Goal: Answer question/provide support

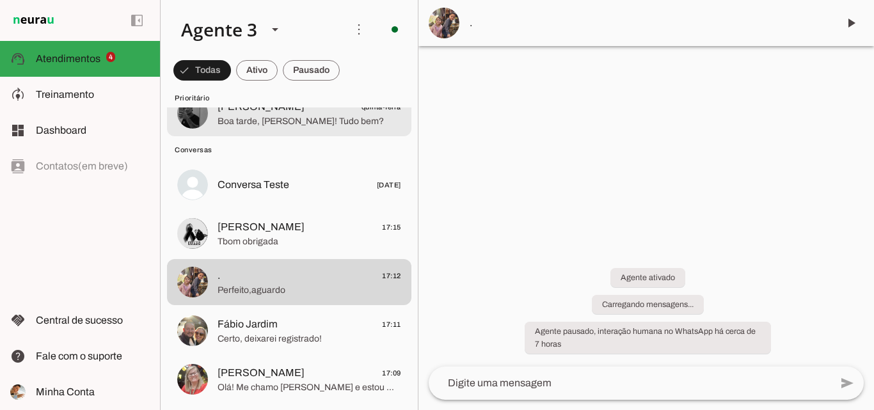
scroll to position [192, 0]
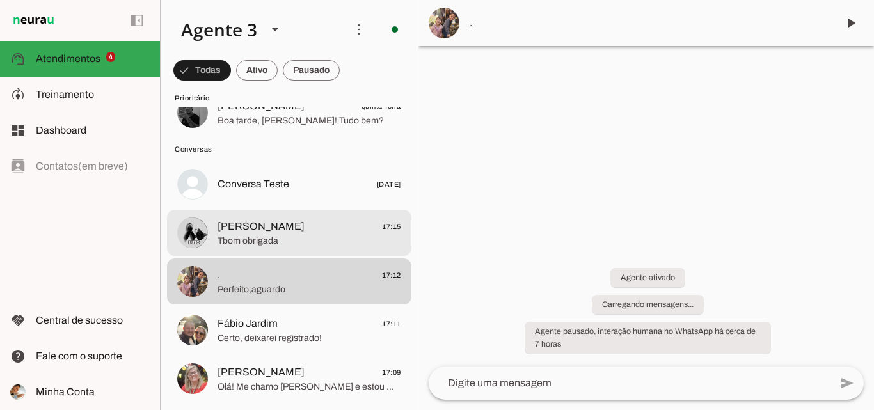
click at [292, 229] on span "Magda Pacheco 17:15" at bounding box center [309, 227] width 184 height 16
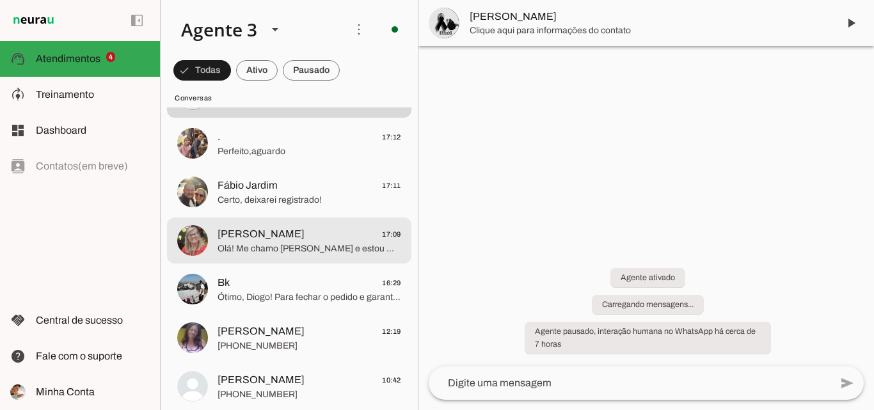
scroll to position [256, 0]
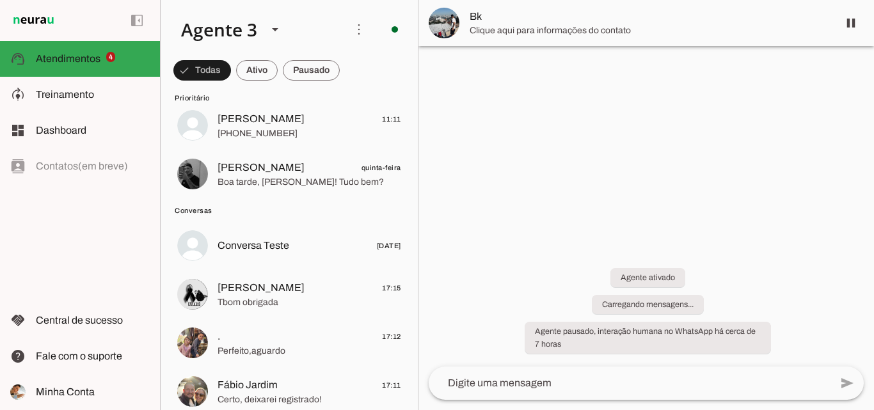
scroll to position [128, 0]
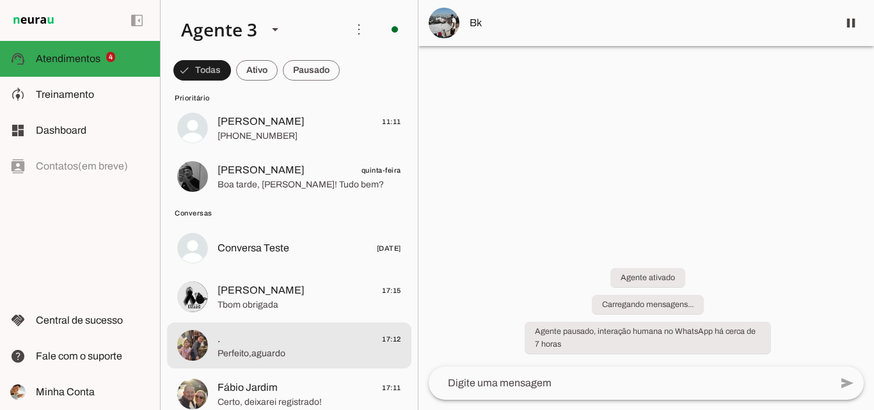
click at [294, 338] on span ". 17:12" at bounding box center [309, 339] width 184 height 16
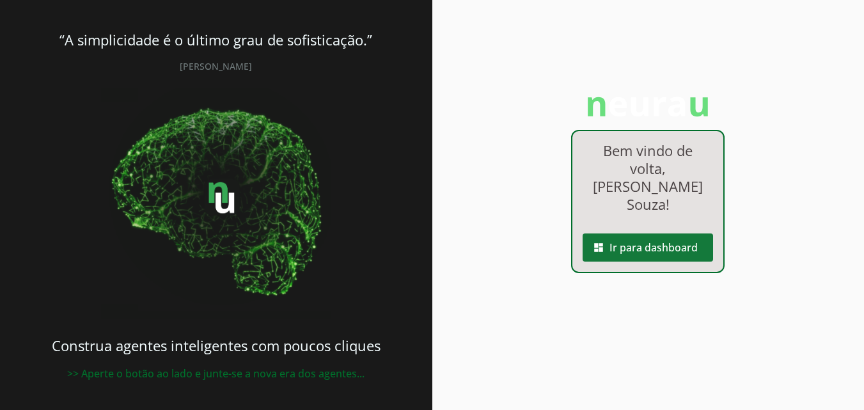
click at [647, 235] on span at bounding box center [648, 247] width 130 height 31
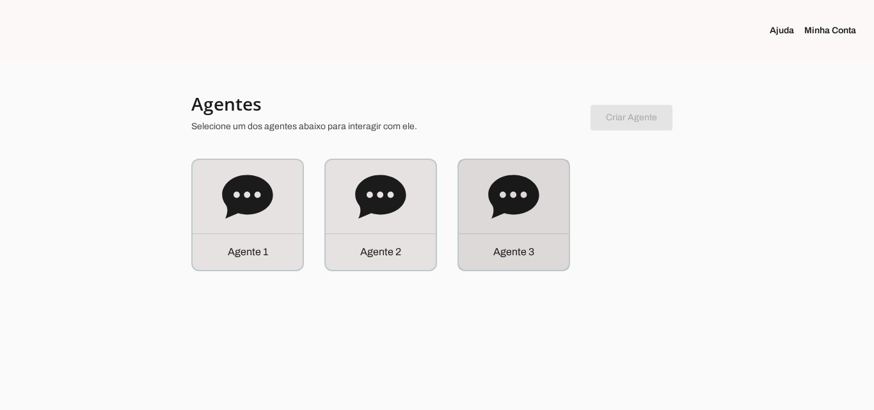
click at [511, 231] on div "Agente 3" at bounding box center [514, 215] width 110 height 110
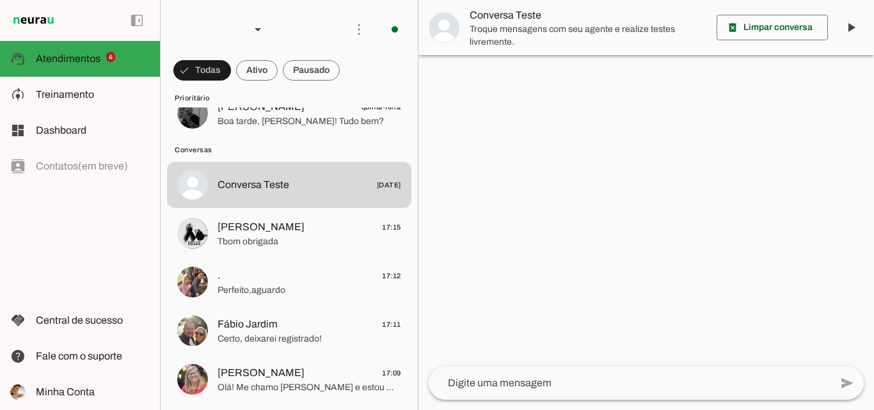
scroll to position [192, 0]
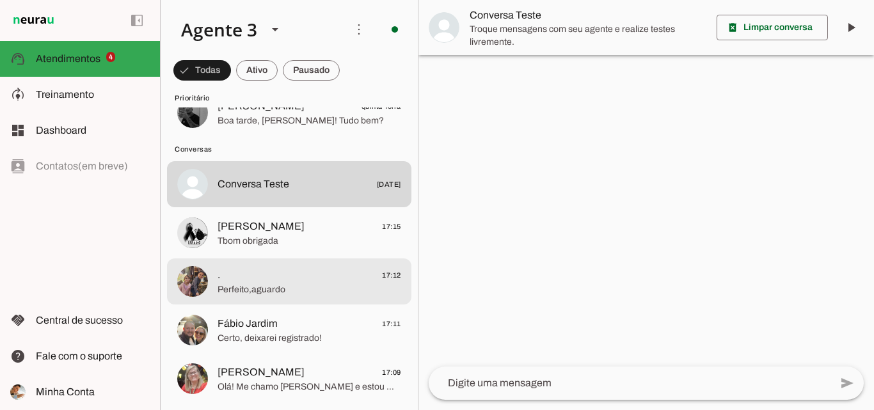
click at [288, 267] on span ". 17:12" at bounding box center [309, 275] width 184 height 16
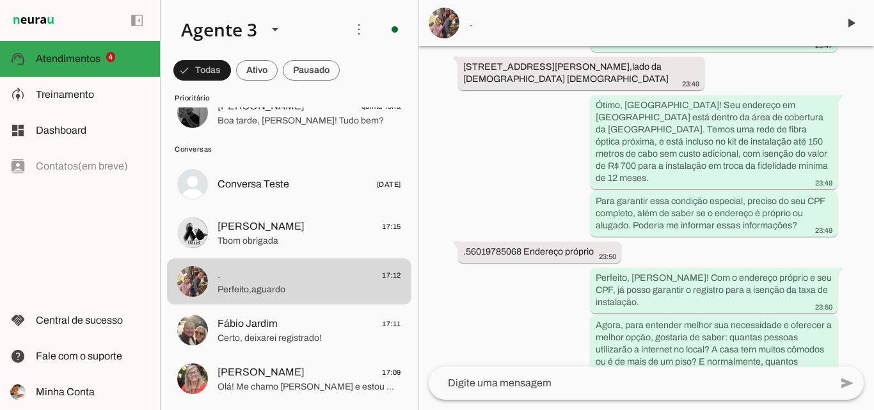
scroll to position [545, 0]
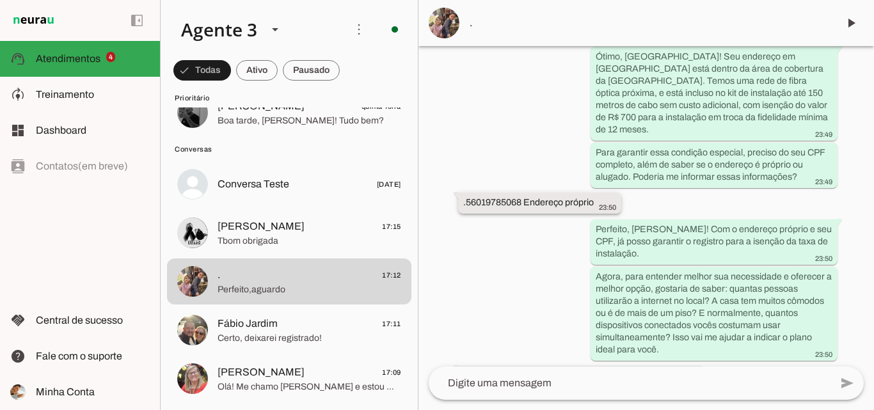
drag, startPoint x: 467, startPoint y: 165, endPoint x: 521, endPoint y: 165, distance: 53.7
click at [0, 0] on slot ".56019785068 Endereço próprio" at bounding box center [0, 0] width 0 height 0
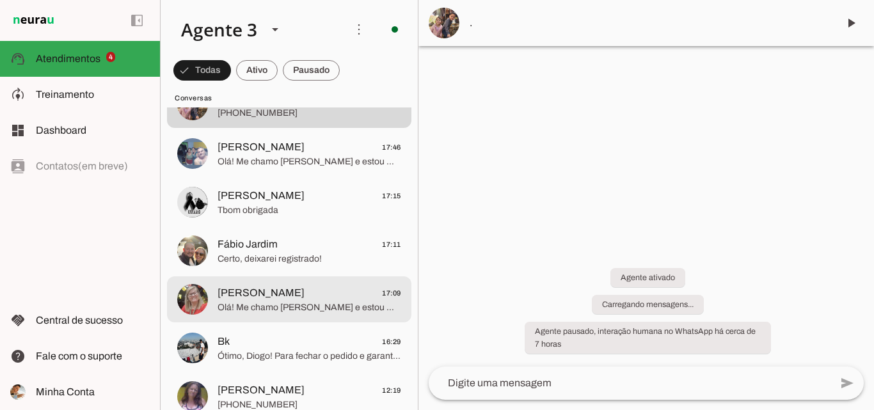
scroll to position [384, 0]
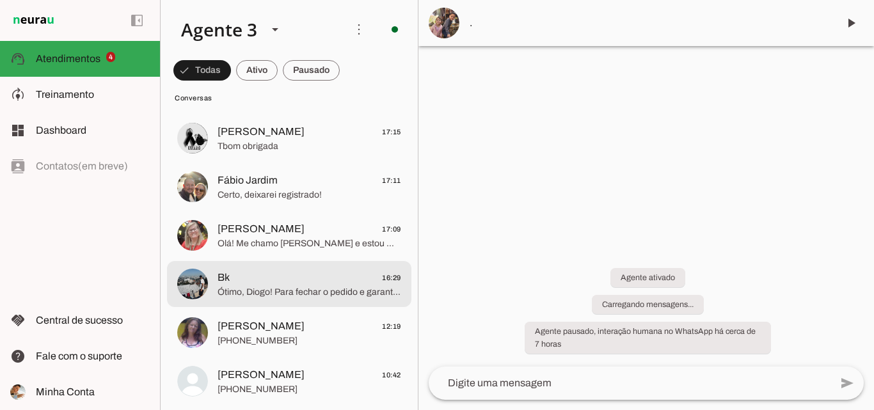
click at [327, 278] on span "Bk 16:29" at bounding box center [309, 278] width 184 height 16
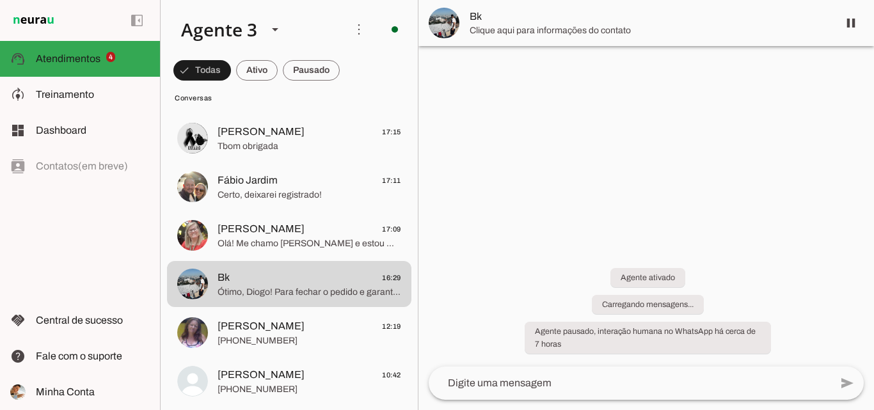
click at [611, 29] on span "Clique aqui para informações do contato" at bounding box center [648, 30] width 358 height 13
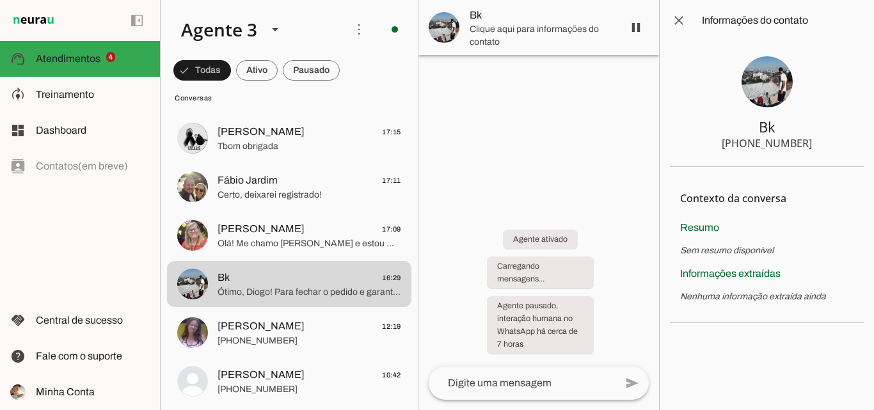
drag, startPoint x: 749, startPoint y: 142, endPoint x: 811, endPoint y: 144, distance: 62.1
click at [811, 144] on section "Bk [PHONE_NUMBER]" at bounding box center [767, 104] width 194 height 126
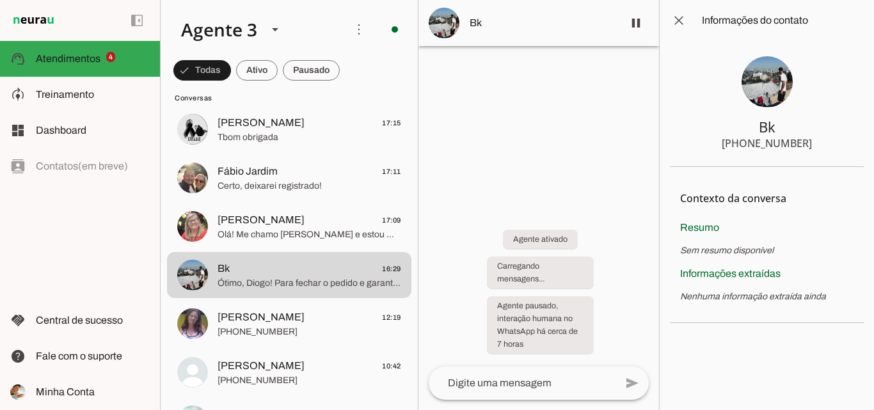
scroll to position [384, 0]
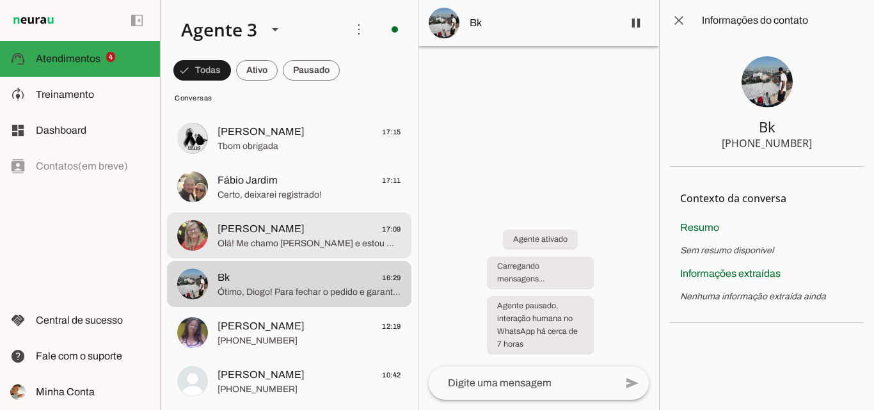
click at [302, 246] on span "Olá! Me chamo [PERSON_NAME] e estou muito feliz em falar com você! A ParanhanaN…" at bounding box center [309, 243] width 184 height 13
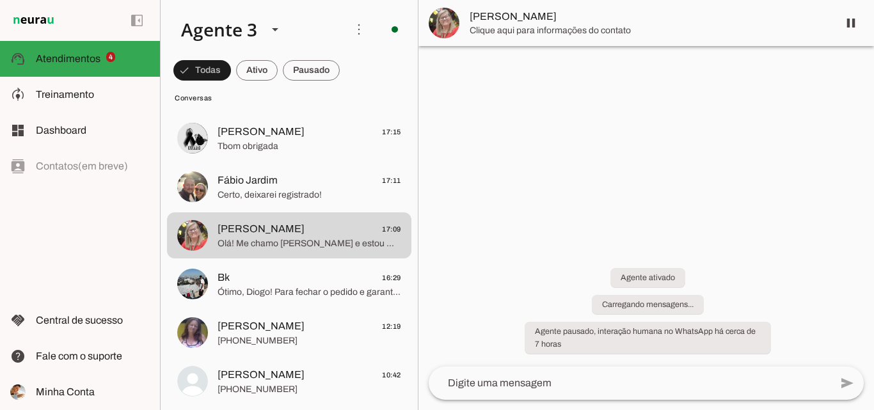
click at [575, 22] on span "[PERSON_NAME]" at bounding box center [648, 16] width 358 height 15
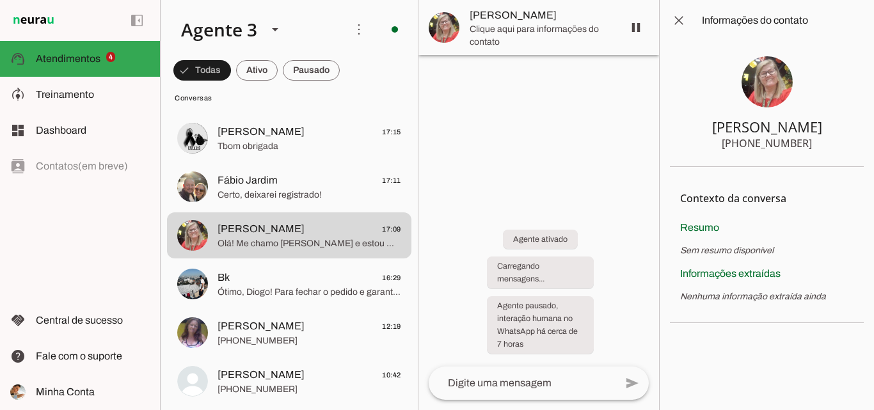
drag, startPoint x: 750, startPoint y: 141, endPoint x: 809, endPoint y: 146, distance: 59.0
click at [809, 146] on section "[PERSON_NAME] [PHONE_NUMBER]" at bounding box center [767, 104] width 194 height 126
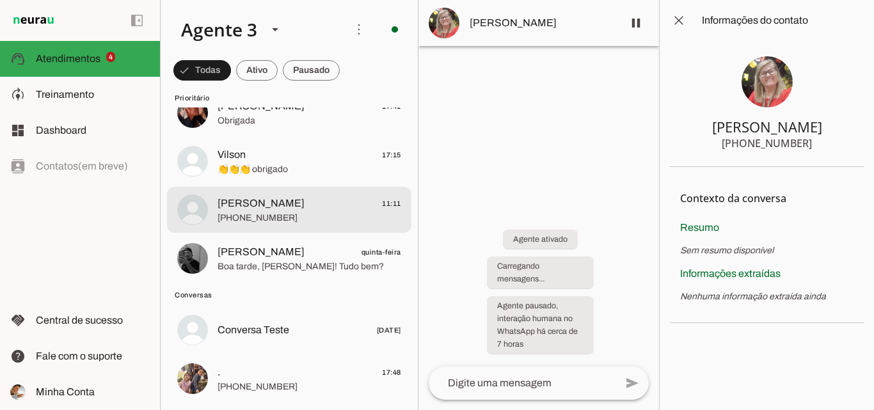
scroll to position [256, 0]
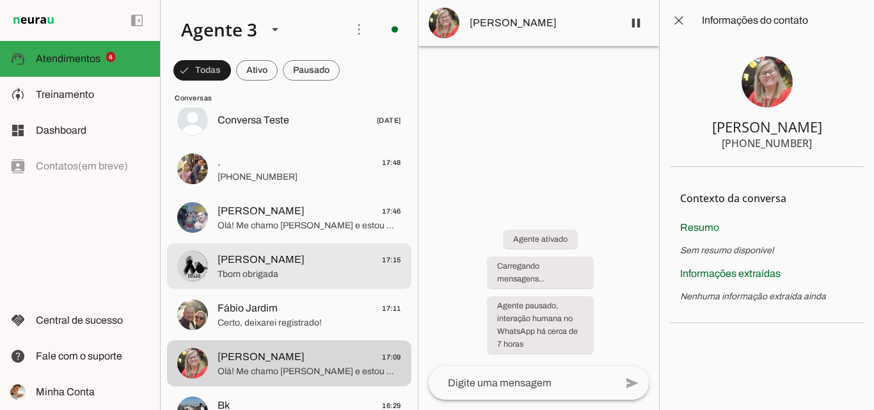
click at [318, 216] on span "[PERSON_NAME] 17:46" at bounding box center [309, 211] width 184 height 16
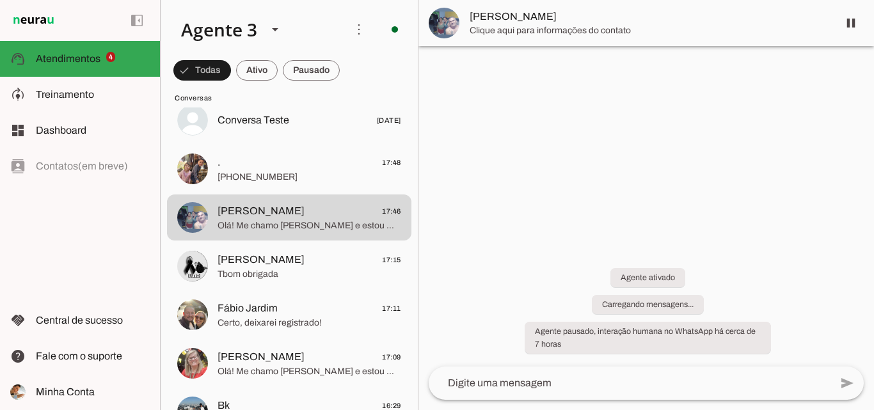
click at [613, 13] on span "[PERSON_NAME]" at bounding box center [648, 16] width 358 height 15
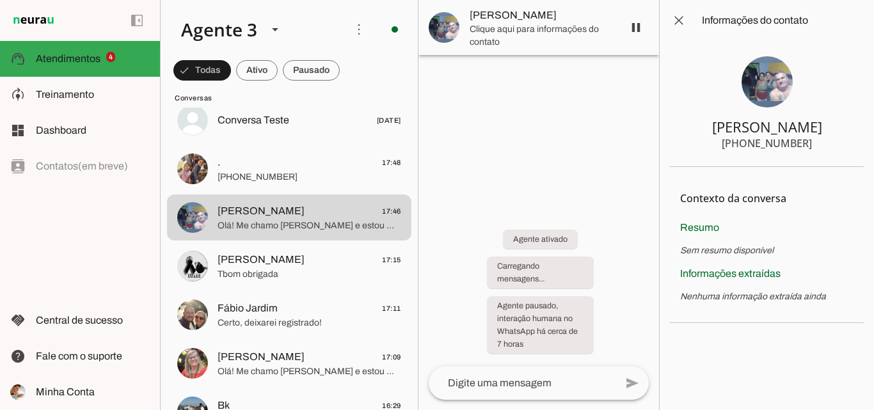
drag, startPoint x: 747, startPoint y: 146, endPoint x: 810, endPoint y: 146, distance: 62.7
click at [810, 146] on section "[PERSON_NAME] [PHONE_NUMBER]" at bounding box center [767, 104] width 194 height 126
